Goal: Task Accomplishment & Management: Manage account settings

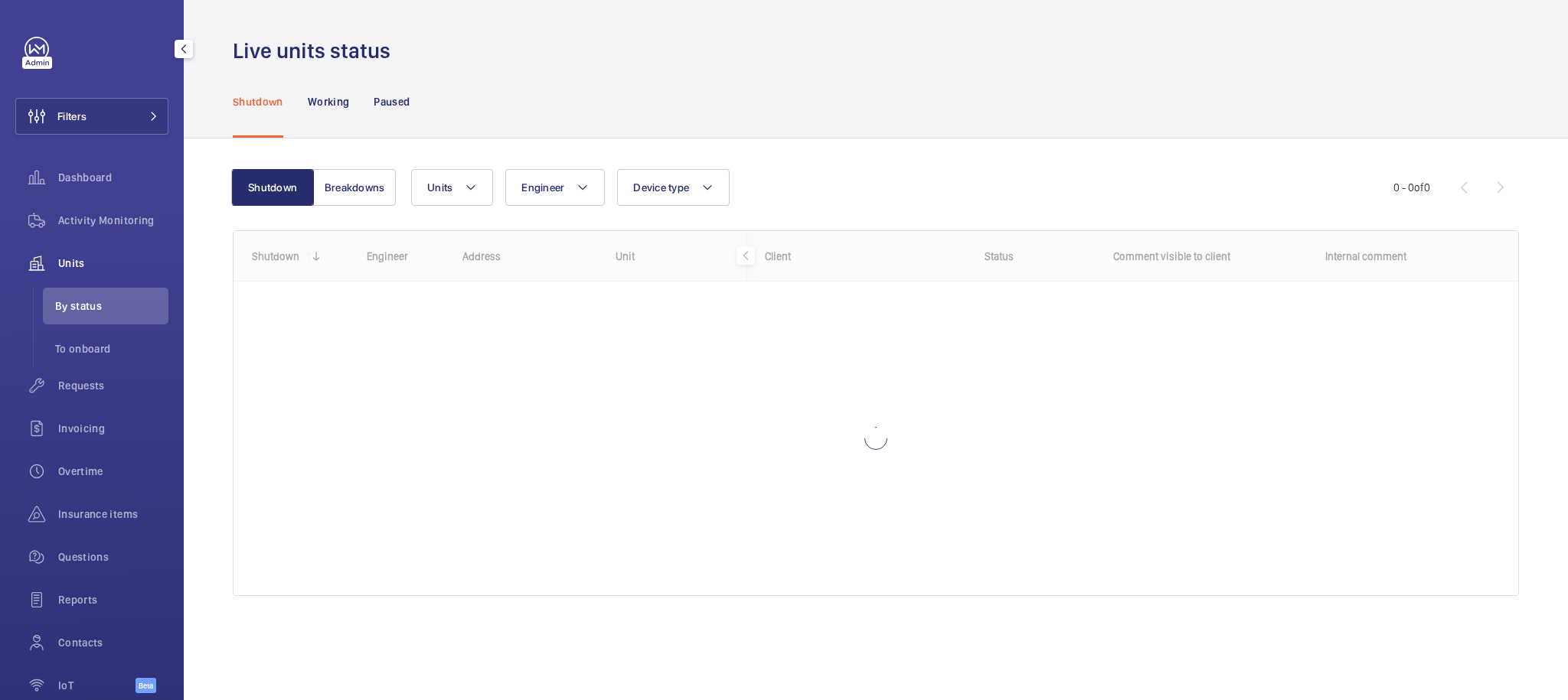
click at [70, 95] on div "Filters Dashboard Activity Monitoring Units By status To onboard Requests Invoi…" at bounding box center [92, 373] width 153 height 674
click at [70, 113] on span "Filters" at bounding box center [72, 116] width 29 height 15
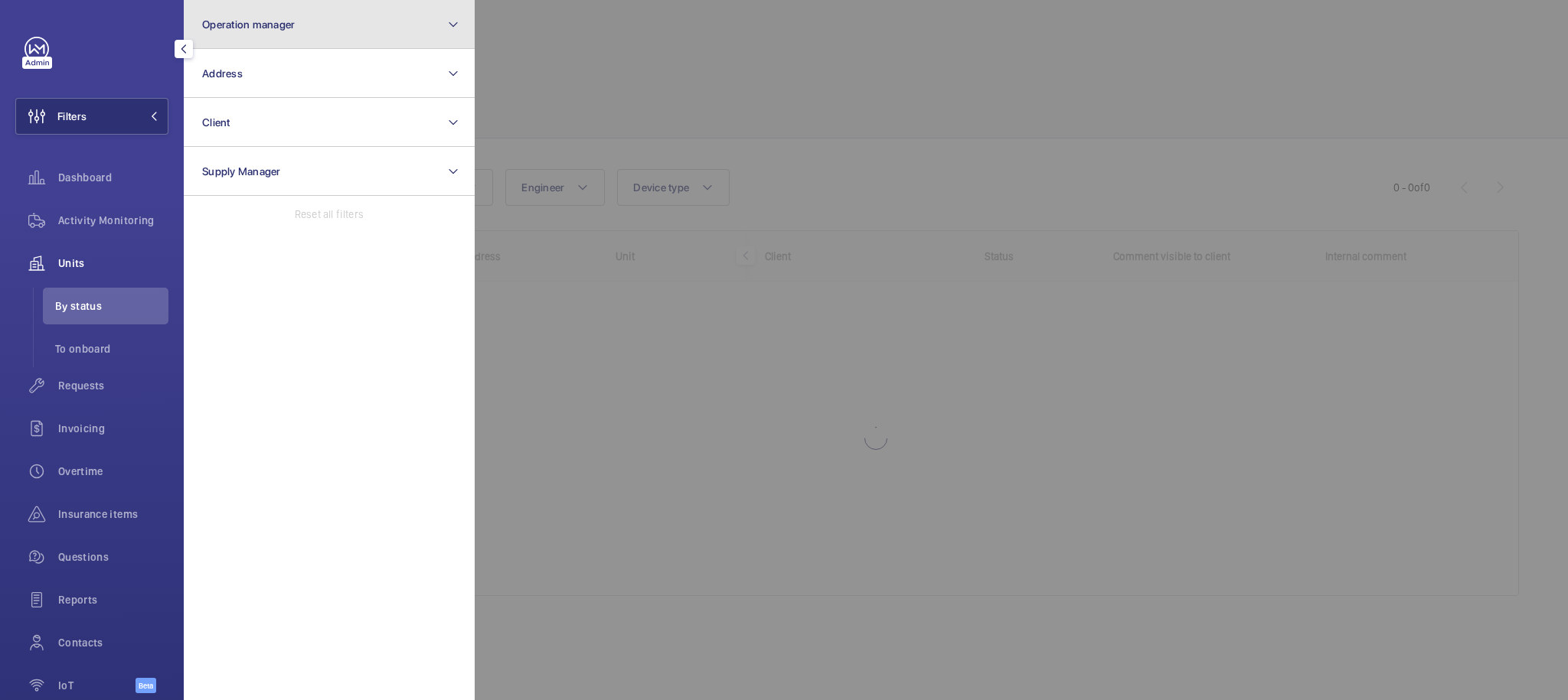
click at [284, 31] on button "Operation manager" at bounding box center [329, 25] width 291 height 49
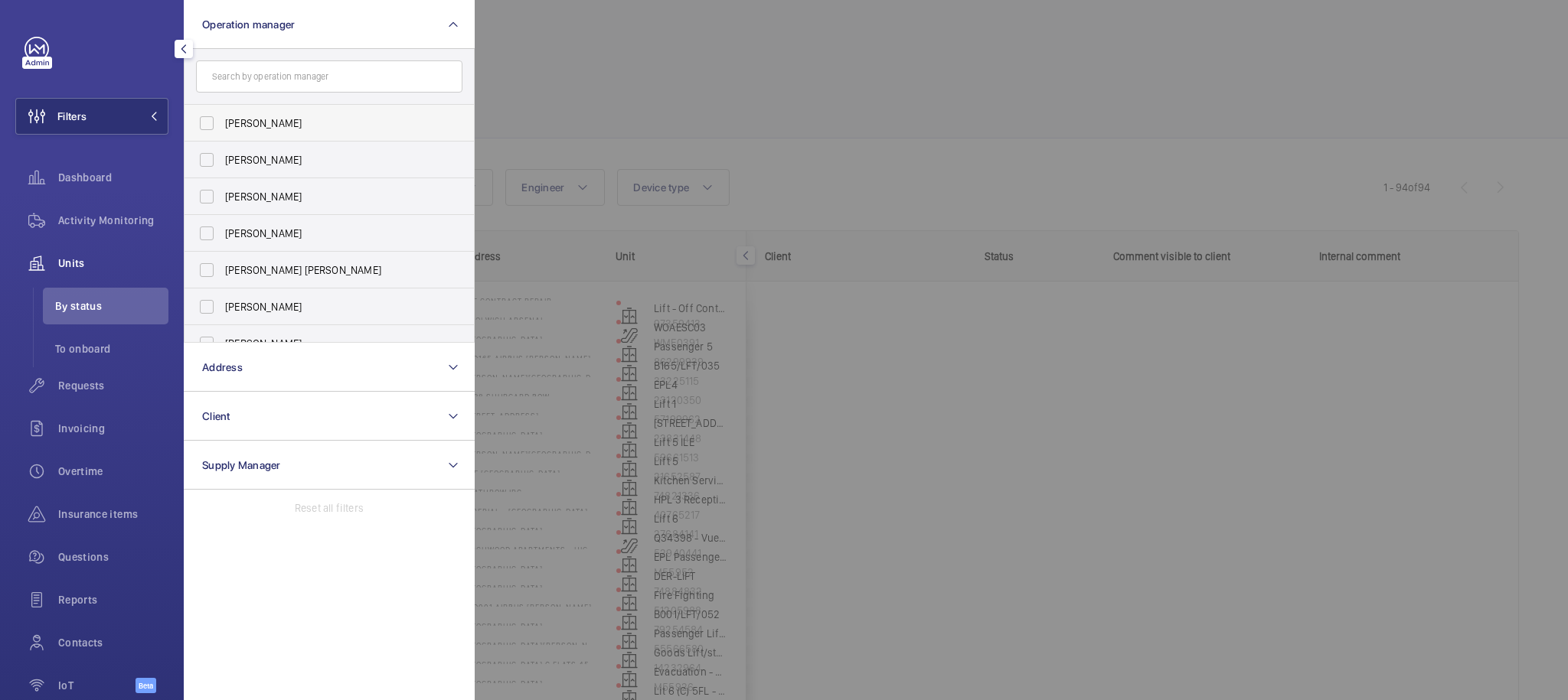
click at [255, 117] on span "[PERSON_NAME]" at bounding box center [331, 123] width 211 height 15
click at [222, 117] on input "[PERSON_NAME]" at bounding box center [207, 123] width 31 height 31
checkbox input "true"
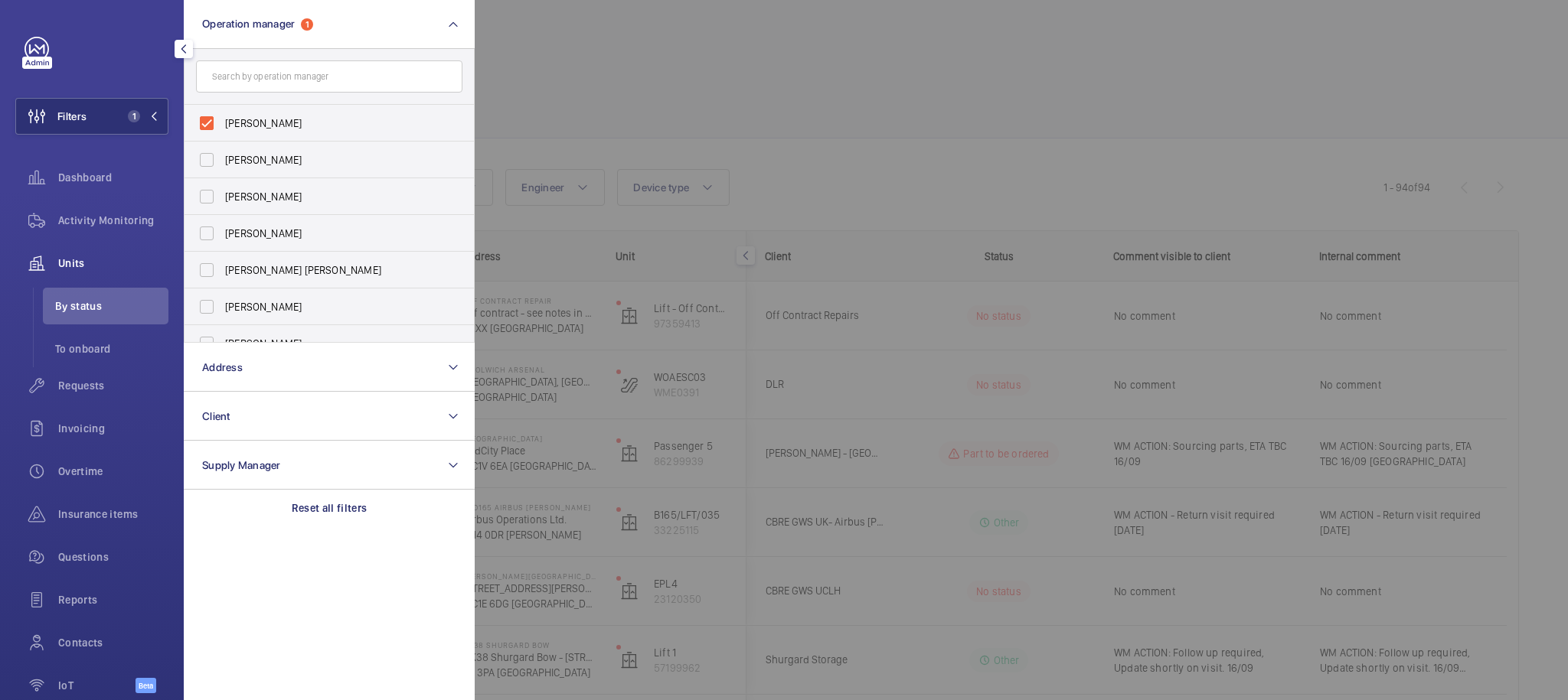
click at [730, 74] on div at bounding box center [1259, 350] width 1568 height 700
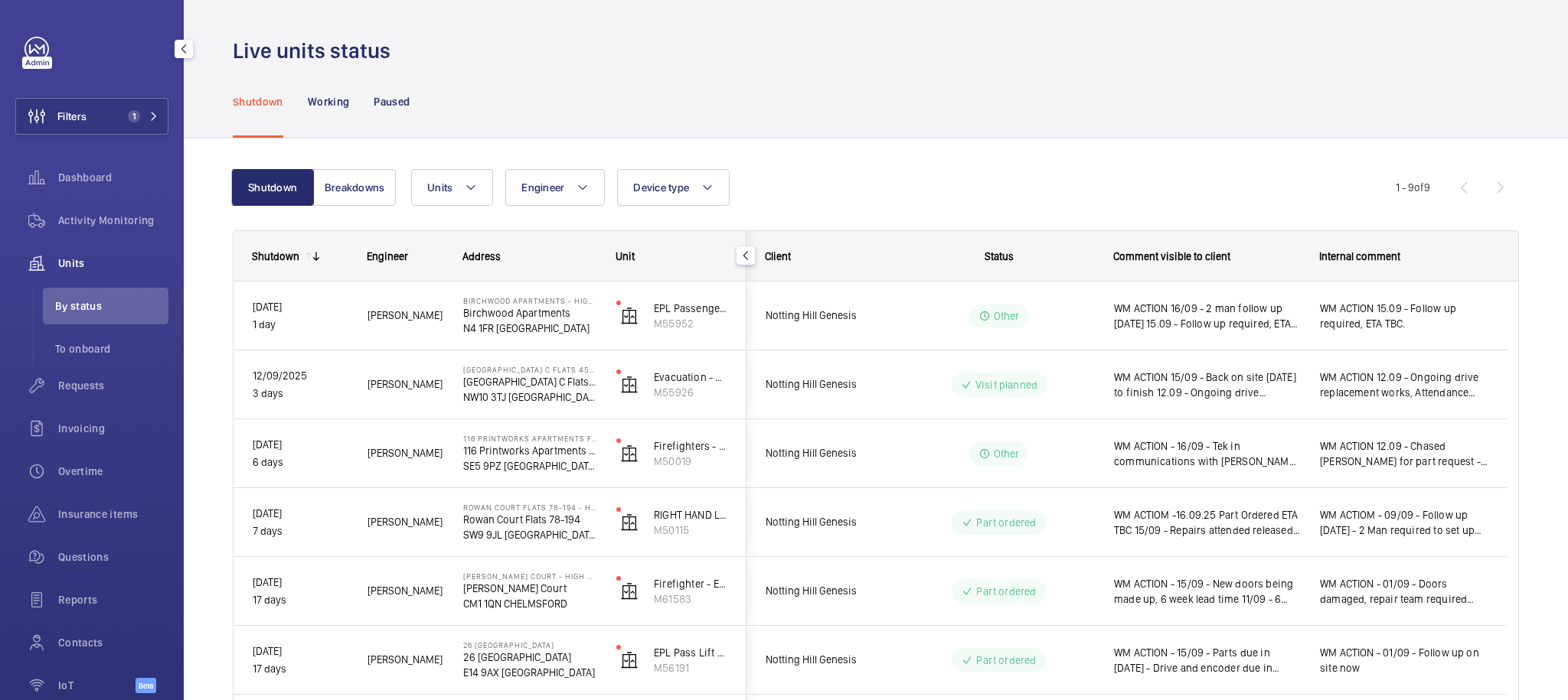
click at [729, 86] on div "Shutdown Working Paused" at bounding box center [876, 102] width 1287 height 73
click at [122, 120] on span "1" at bounding box center [131, 116] width 19 height 12
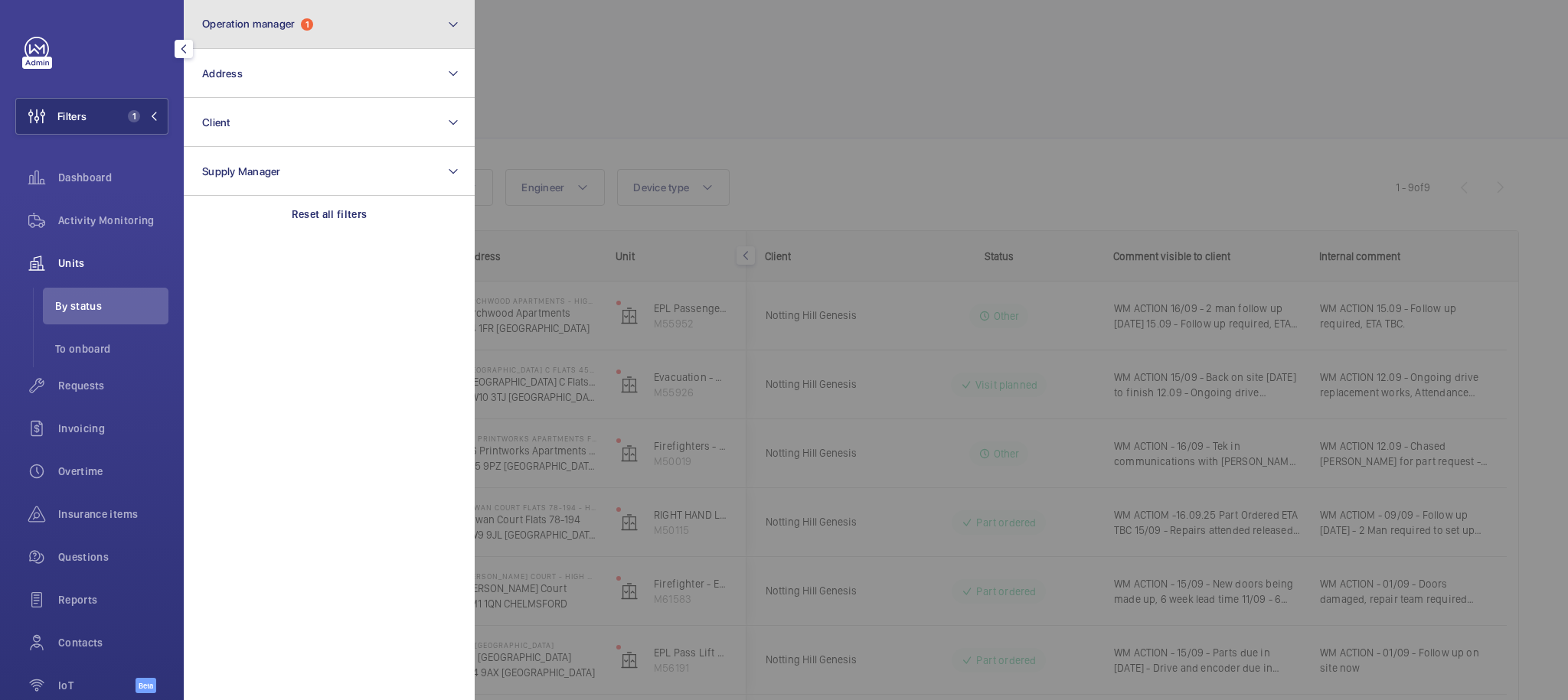
click at [358, 20] on button "Operation manager 1" at bounding box center [329, 25] width 291 height 49
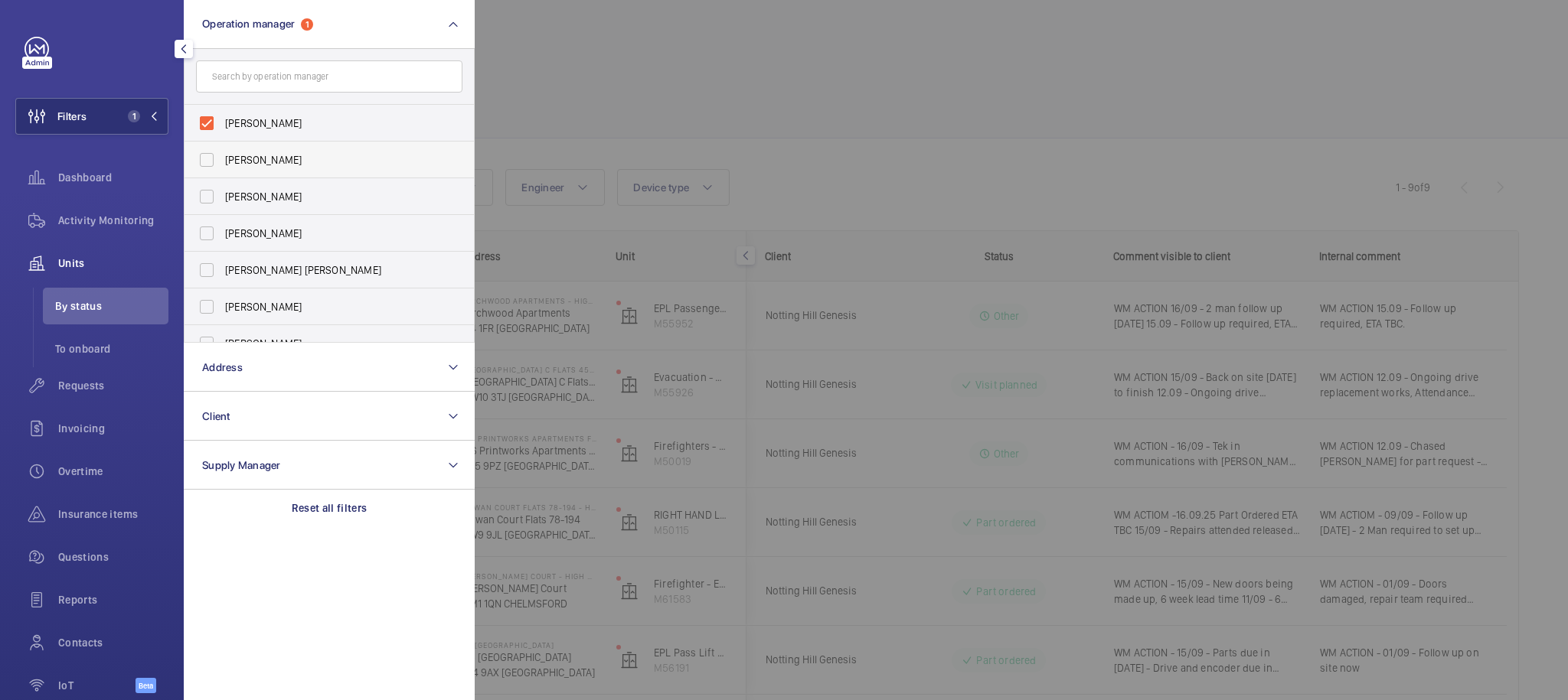
click at [278, 160] on span "[PERSON_NAME]" at bounding box center [331, 160] width 211 height 15
click at [222, 160] on input "[PERSON_NAME]" at bounding box center [207, 160] width 31 height 31
checkbox input "true"
